Goal: Task Accomplishment & Management: Complete application form

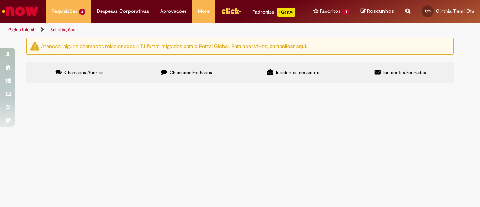
scroll to position [75, 0]
click at [0, 0] on span "Solicitação para estender a validade dos contratos da SEMEQ: 4600081526 4600055…" at bounding box center [0, 0] width 0 height 0
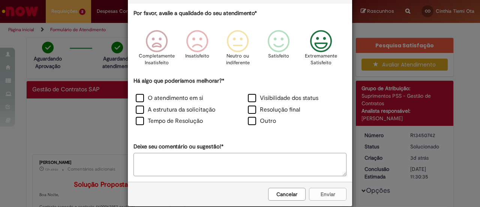
scroll to position [37, 0]
click at [318, 42] on icon "Feedback" at bounding box center [321, 41] width 28 height 22
click at [280, 190] on button "Cancelar" at bounding box center [286, 194] width 37 height 13
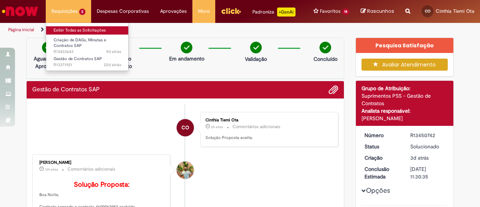
click at [72, 30] on link "Exibir Todas as Solicitações" at bounding box center [87, 30] width 82 height 8
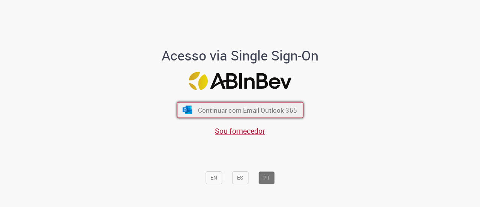
click at [211, 107] on span "Continuar com Email Outlook 365" at bounding box center [247, 109] width 99 height 9
